Goal: Check status

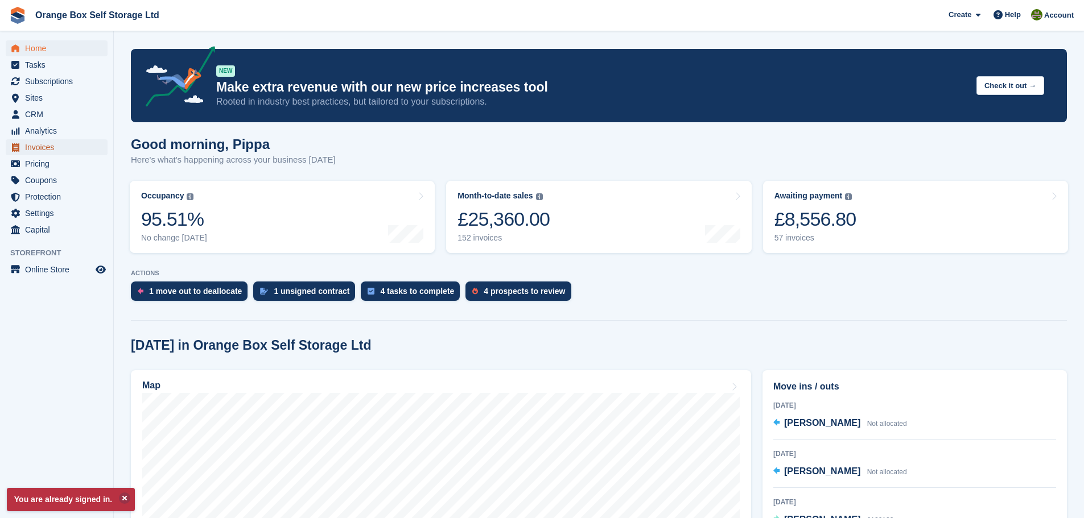
click at [63, 146] on span "Invoices" at bounding box center [59, 147] width 68 height 16
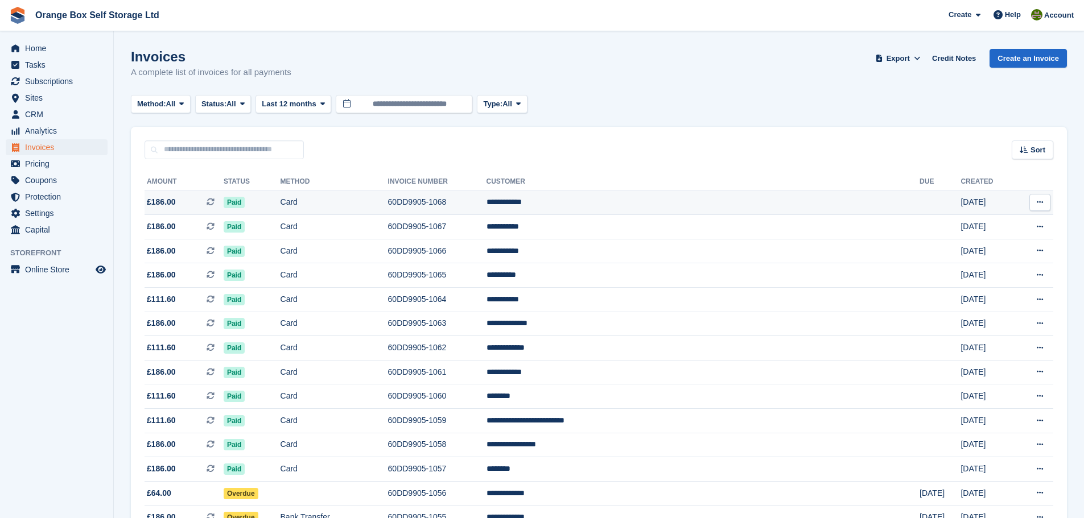
click at [778, 197] on td "**********" at bounding box center [702, 203] width 433 height 24
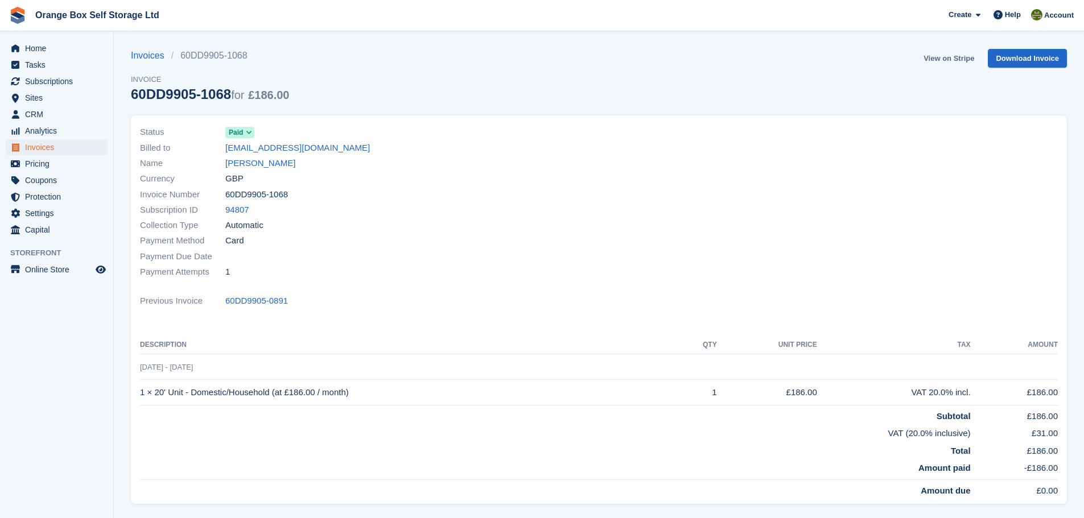
click at [938, 65] on link "View on Stripe" at bounding box center [949, 58] width 60 height 19
